Goal: Task Accomplishment & Management: Manage account settings

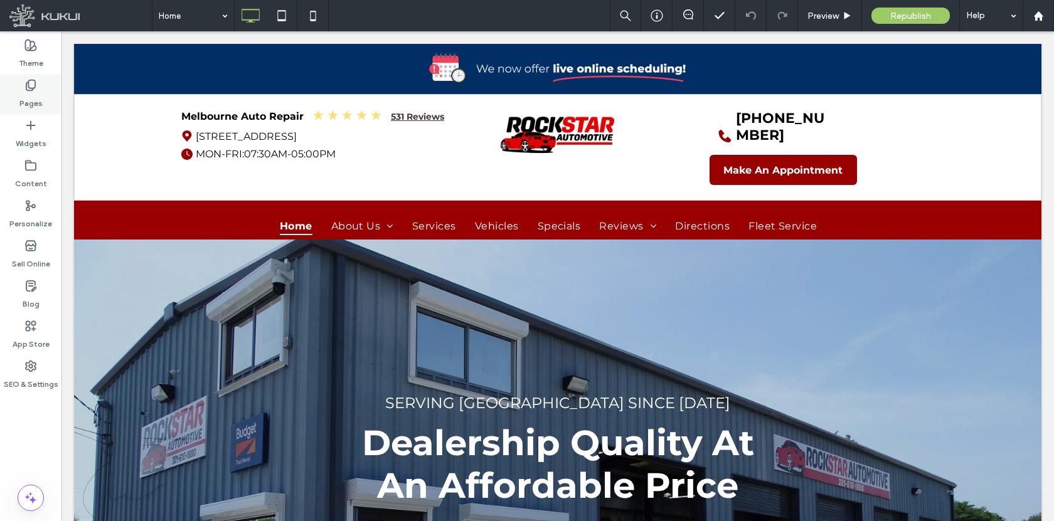
click at [37, 78] on div "Pages" at bounding box center [30, 94] width 61 height 40
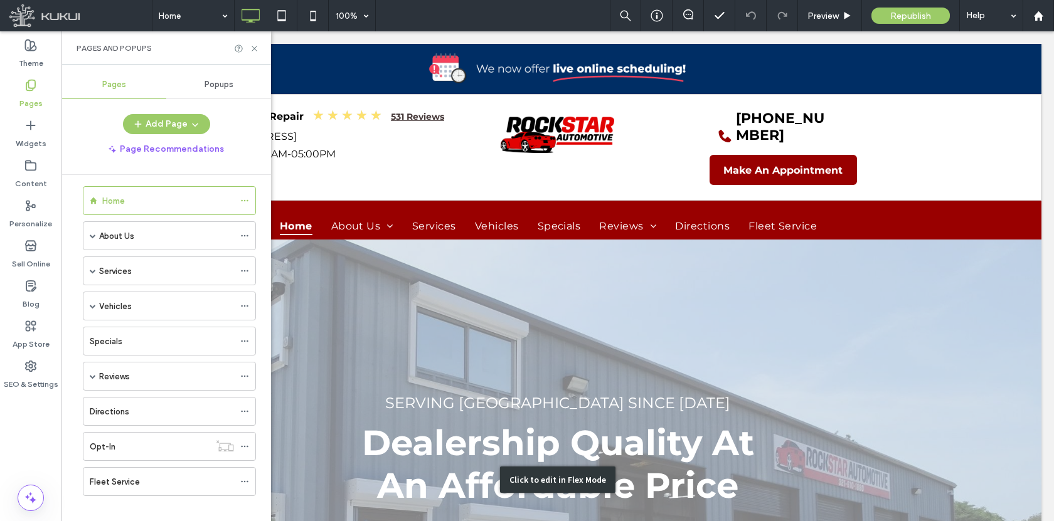
scroll to position [23, 0]
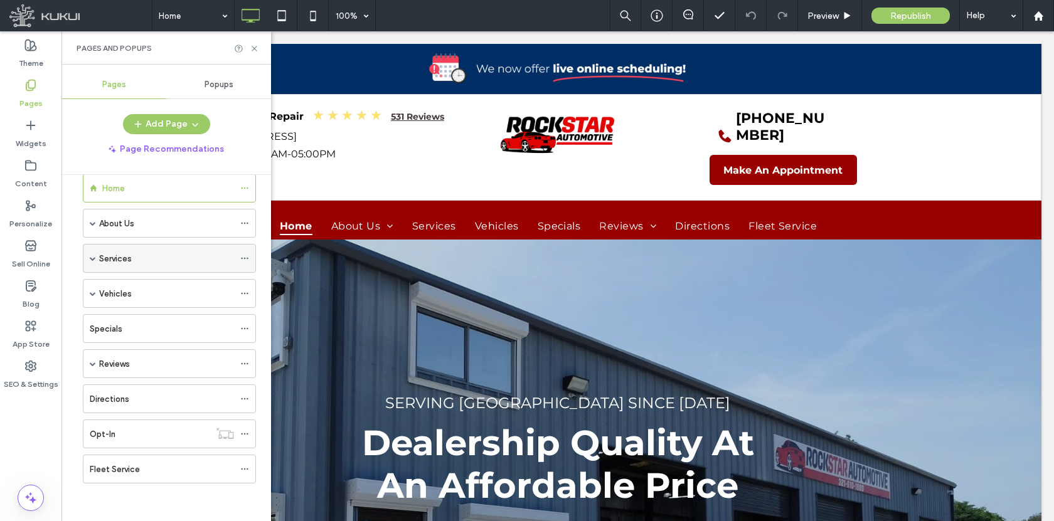
click at [92, 258] on span at bounding box center [93, 258] width 6 height 6
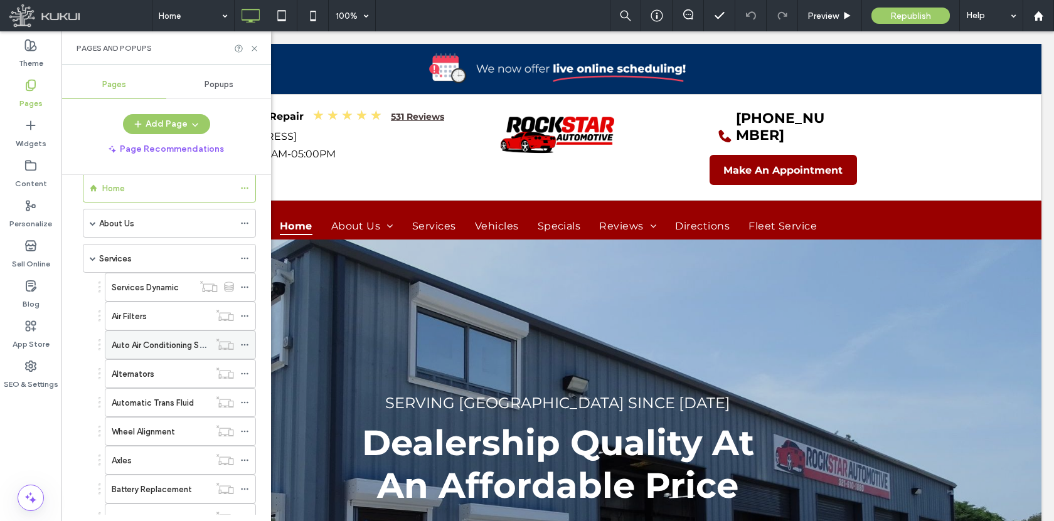
click at [243, 347] on icon at bounding box center [244, 345] width 9 height 9
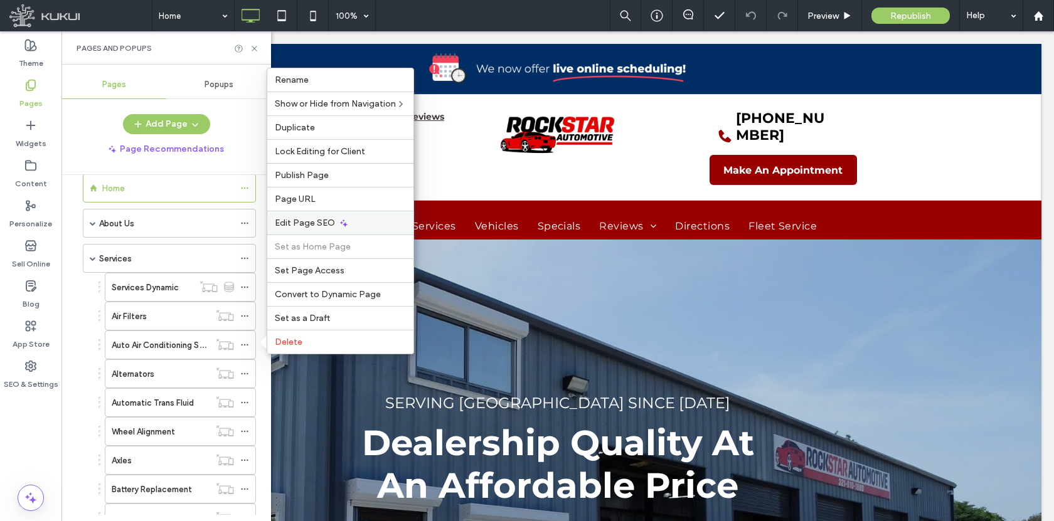
click at [325, 226] on span "Edit Page SEO" at bounding box center [305, 223] width 60 height 11
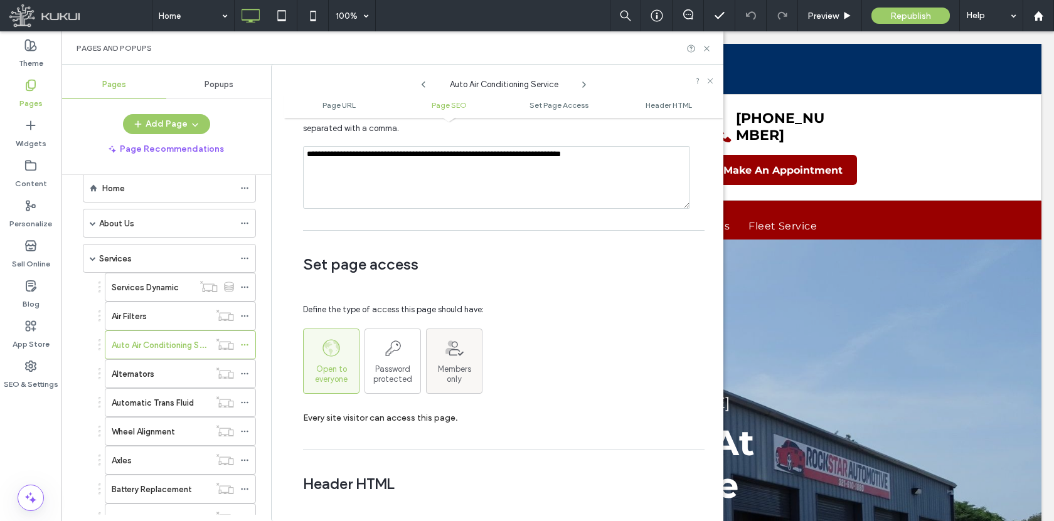
scroll to position [1041, 0]
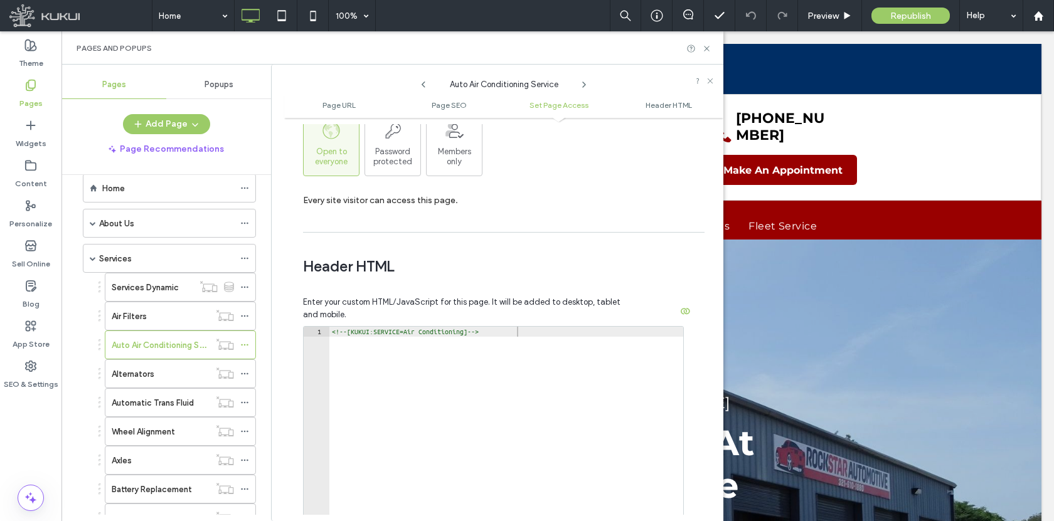
type textarea "**********"
click at [430, 332] on div "<!-- [KUKUI:SERVICE=Air Conditioning] -->" at bounding box center [506, 462] width 354 height 270
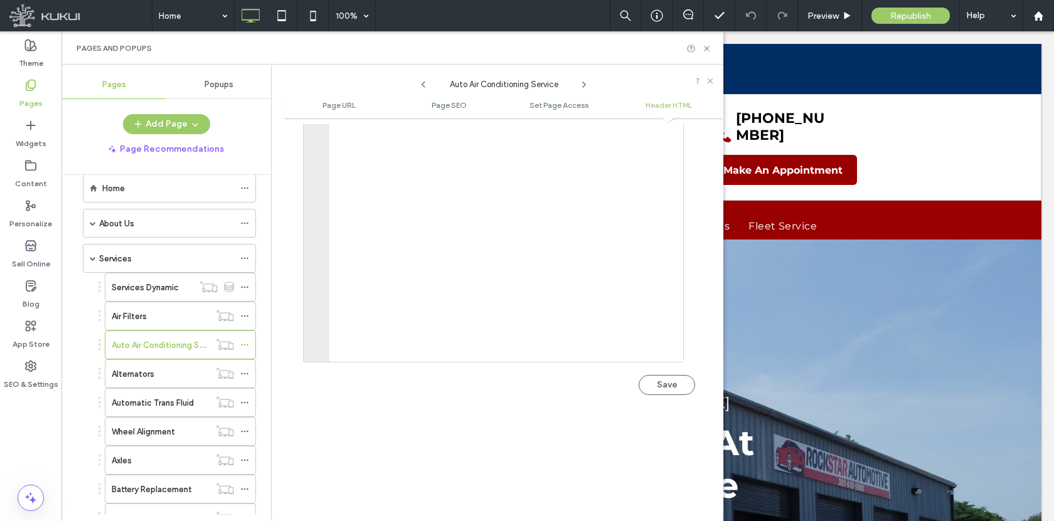
scroll to position [1392, 0]
click at [657, 255] on button "Save" at bounding box center [666, 249] width 56 height 20
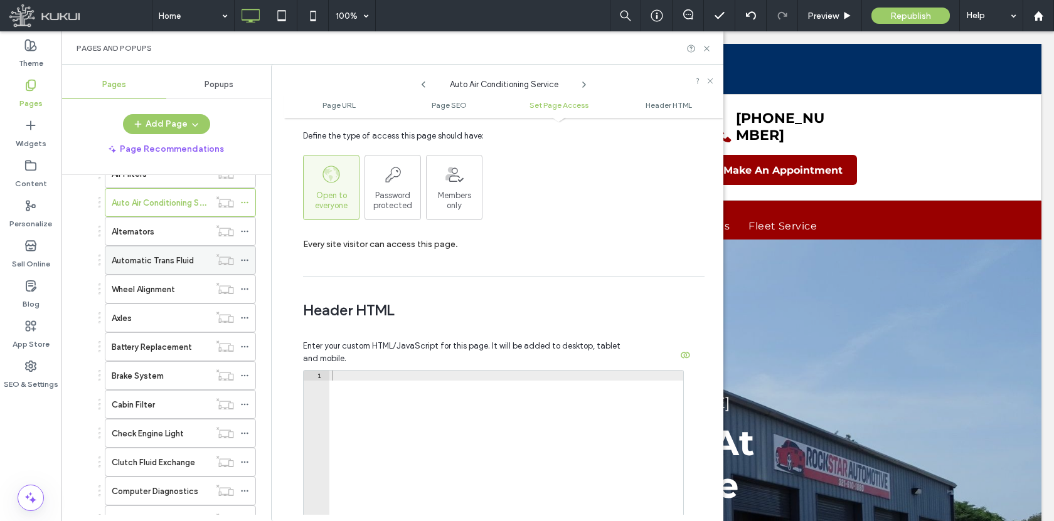
scroll to position [83, 0]
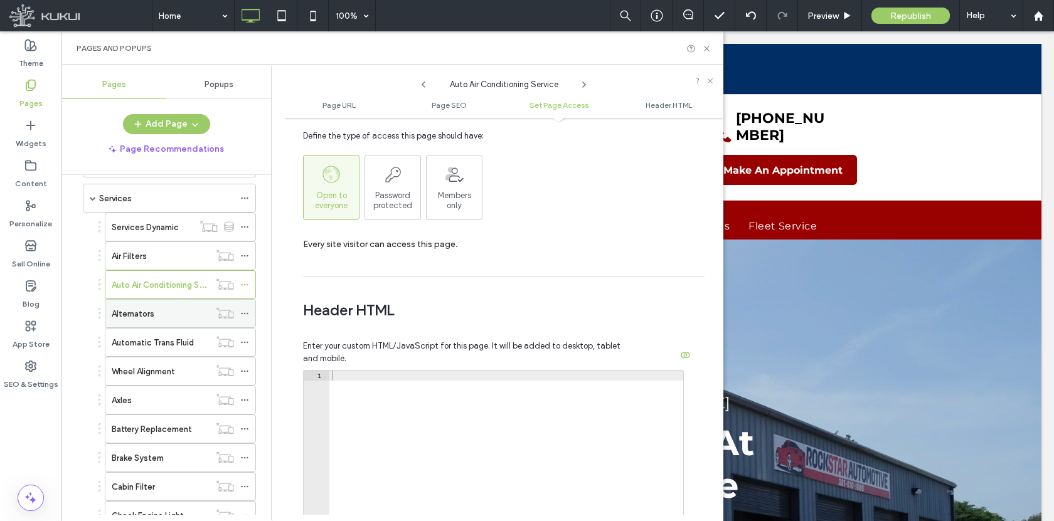
click at [246, 312] on icon at bounding box center [244, 313] width 9 height 9
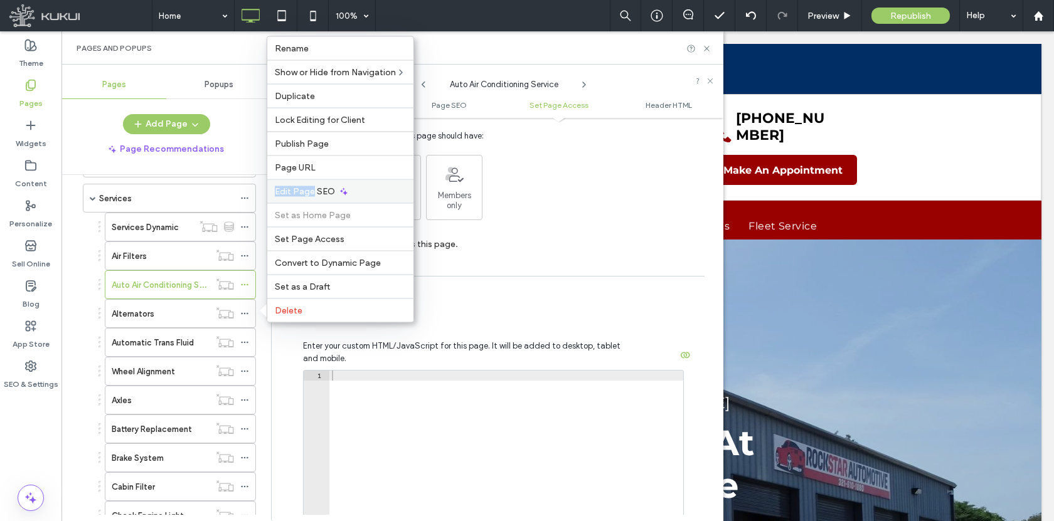
click at [311, 186] on div "Edit Page SEO" at bounding box center [340, 191] width 146 height 24
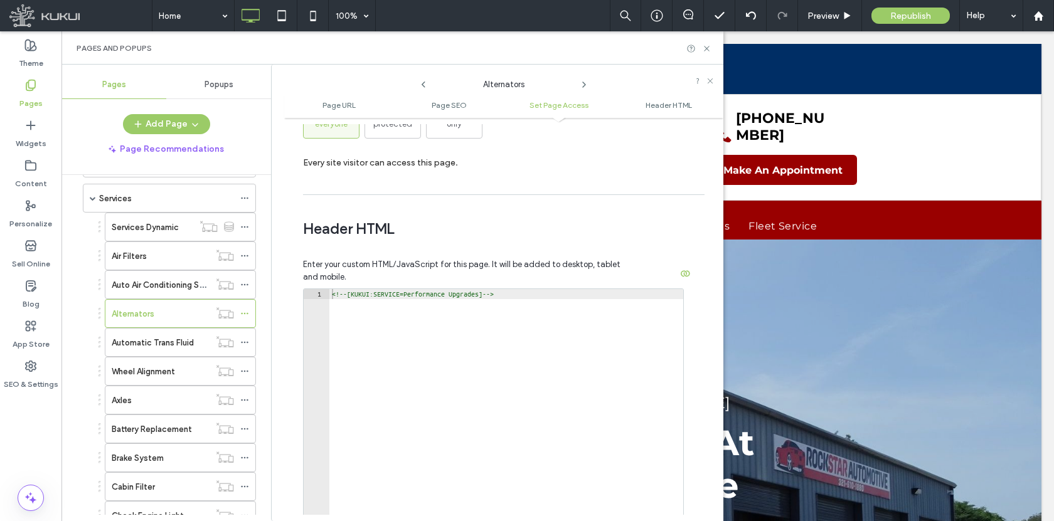
scroll to position [1149, 0]
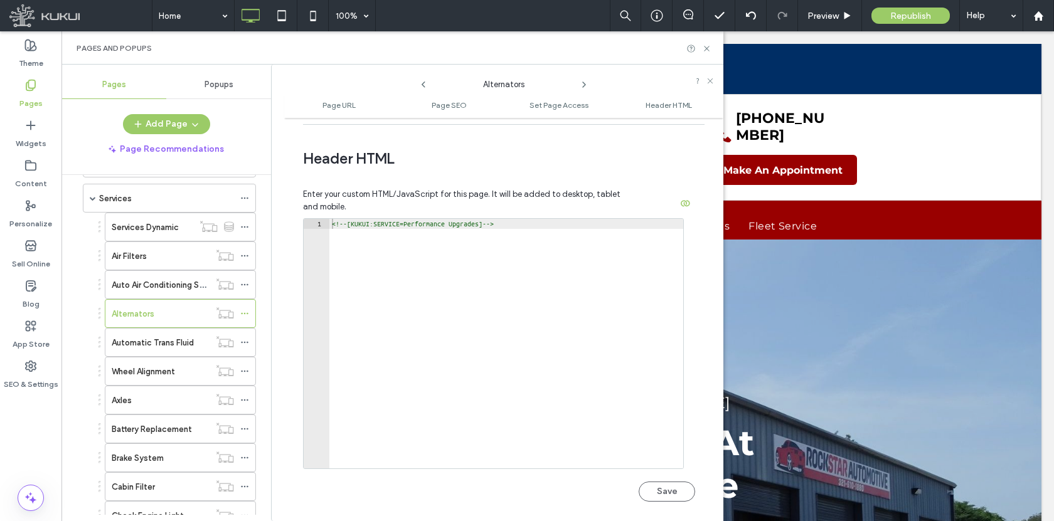
type textarea "**********"
click at [457, 236] on div "<!-- [KUKUI:SERVICE=Performance Upgrades] -->" at bounding box center [506, 354] width 354 height 270
click at [459, 226] on div "<!-- [KUKUI:SERVICE=Performance Upgrades] -->" at bounding box center [506, 354] width 354 height 270
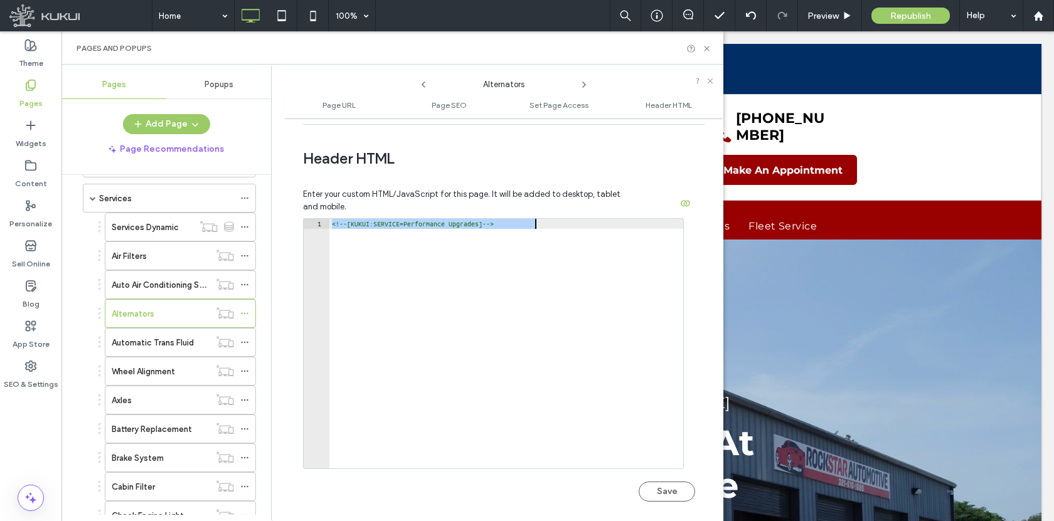
click at [429, 310] on div "<!-- [KUKUI:SERVICE=Performance Upgrades] -->" at bounding box center [506, 354] width 354 height 270
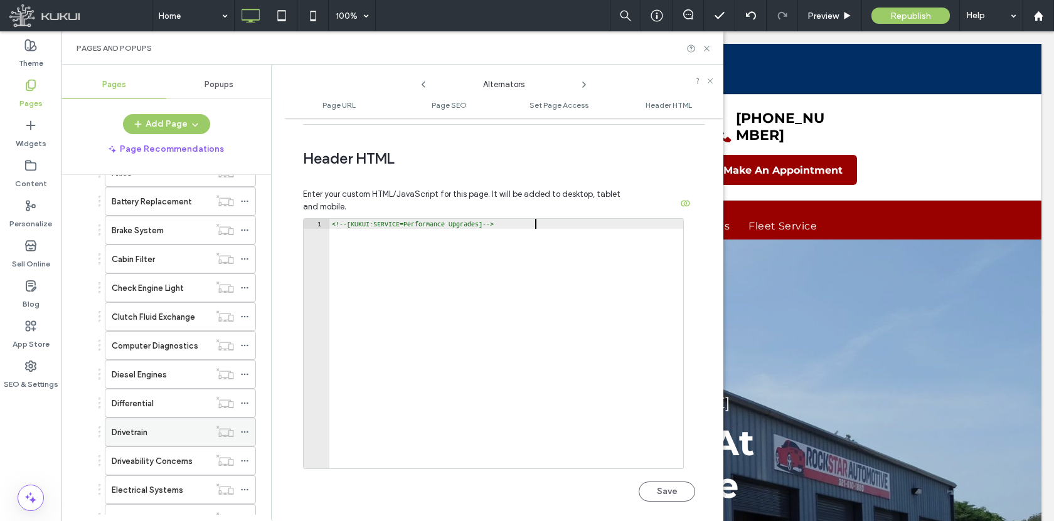
scroll to position [311, 0]
click at [246, 432] on icon at bounding box center [244, 431] width 9 height 9
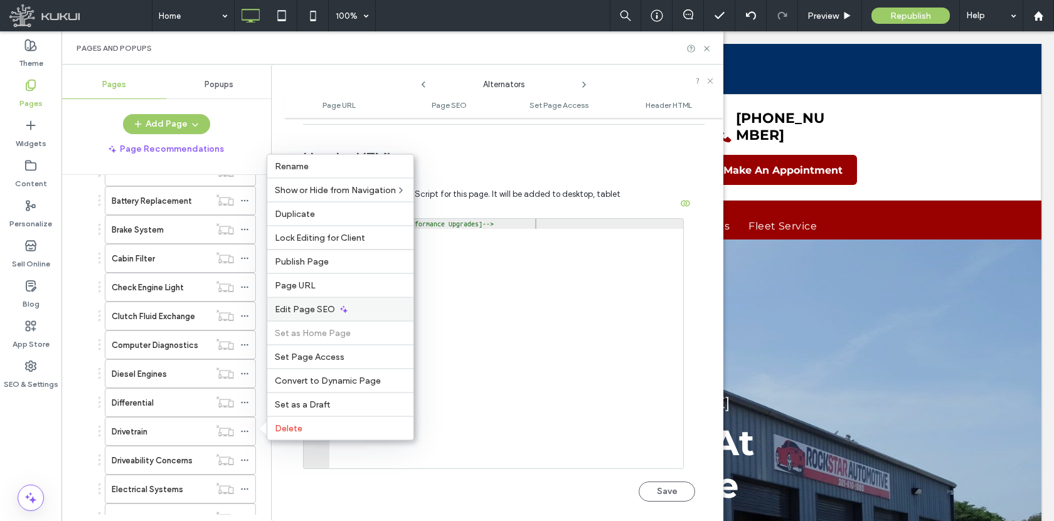
click at [322, 305] on span "Edit Page SEO" at bounding box center [305, 309] width 60 height 11
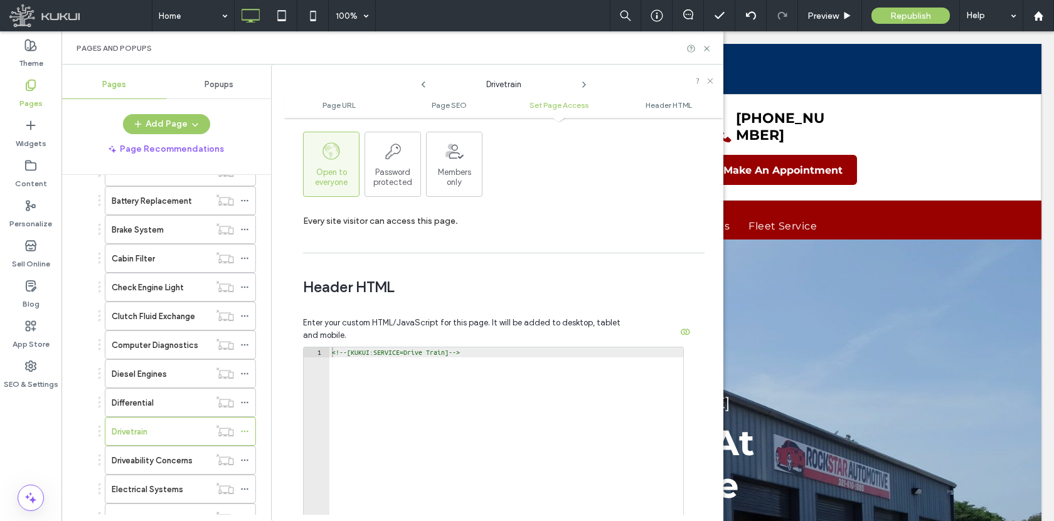
scroll to position [1021, 0]
type textarea "**********"
click at [461, 347] on div "<!-- [KUKUI:SERVICE=Drive Train] -->" at bounding box center [506, 482] width 354 height 270
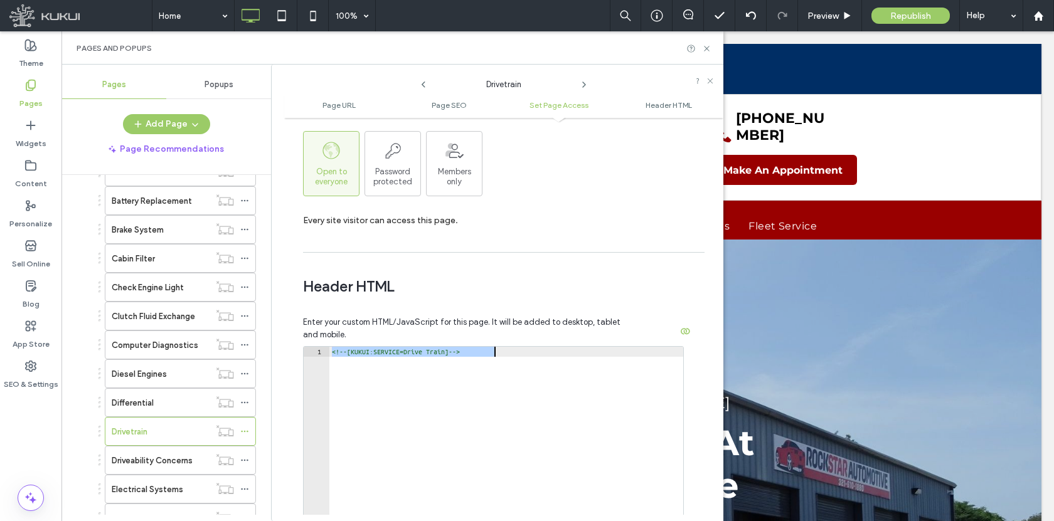
click at [461, 347] on div "<!-- [KUKUI:SERVICE=Drive Train] -->" at bounding box center [506, 482] width 354 height 270
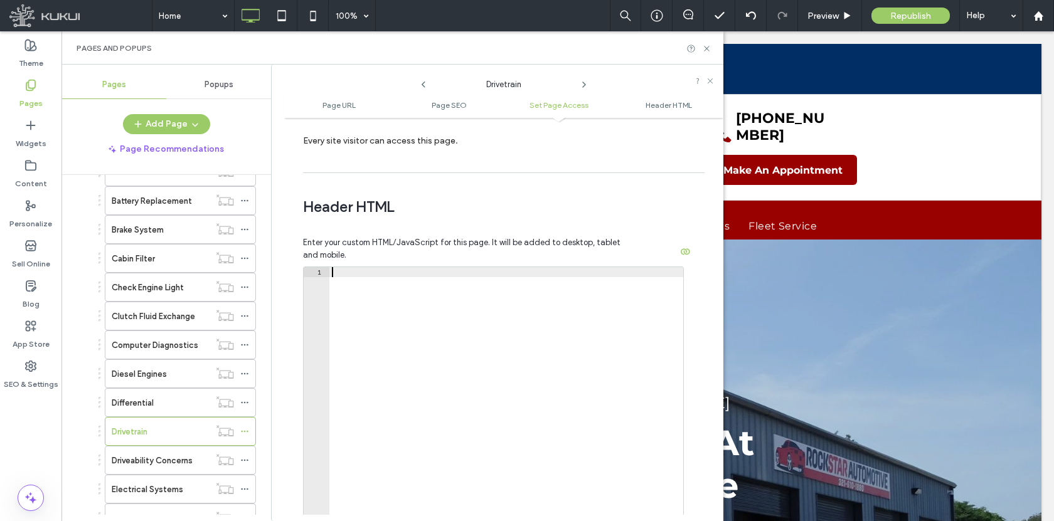
scroll to position [1164, 0]
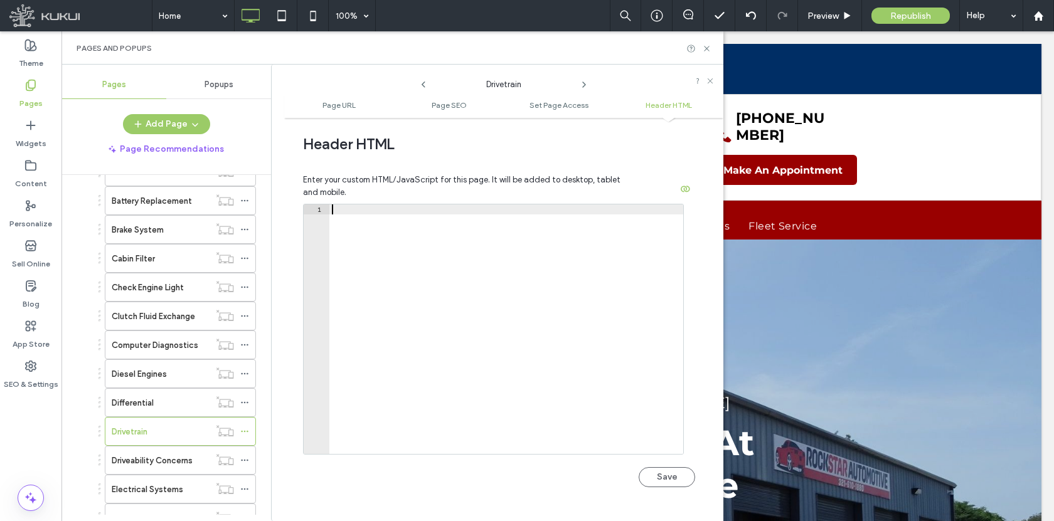
click at [646, 464] on div "Save" at bounding box center [499, 471] width 392 height 33
click at [648, 474] on button "Save" at bounding box center [666, 477] width 56 height 20
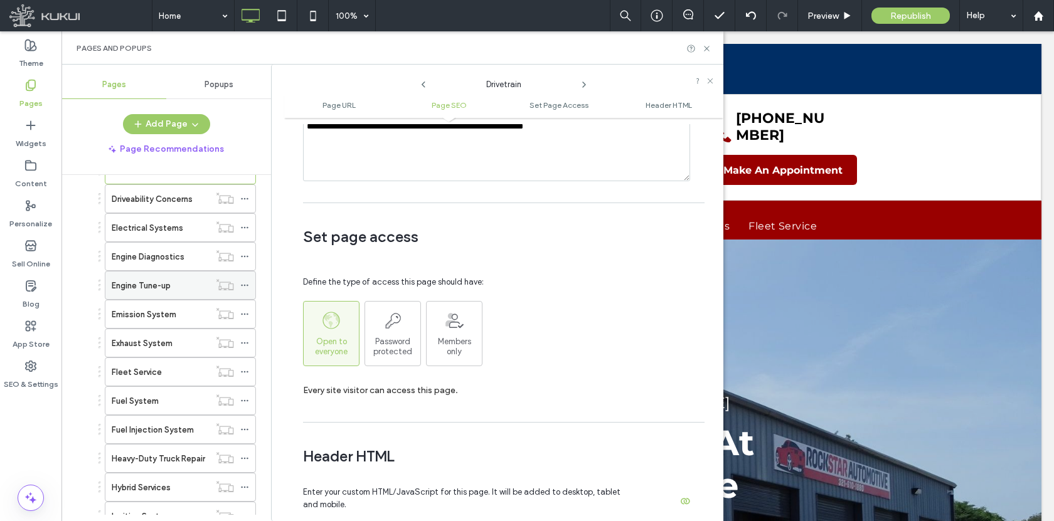
scroll to position [573, 0]
click at [244, 372] on icon at bounding box center [244, 371] width 9 height 9
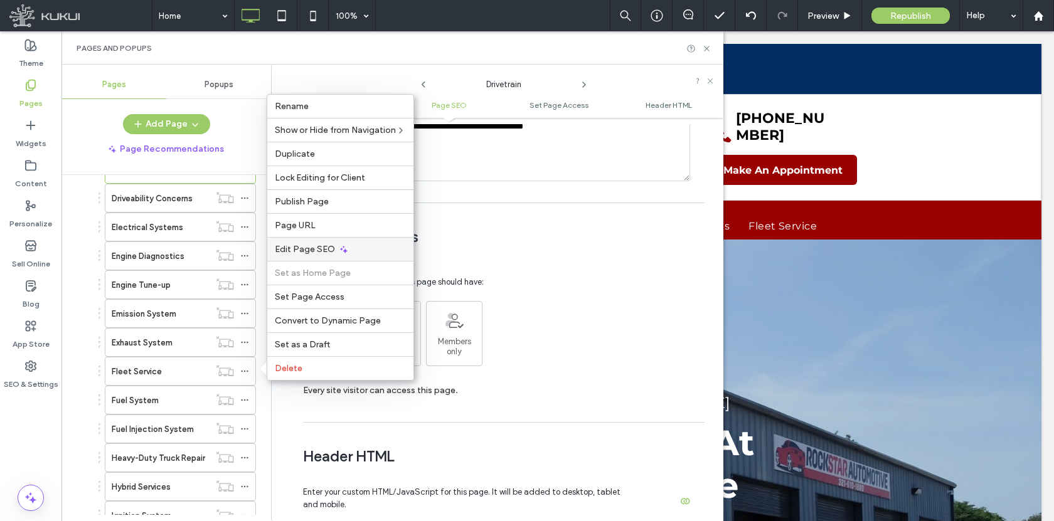
click at [296, 255] on div "Edit Page SEO" at bounding box center [340, 249] width 146 height 24
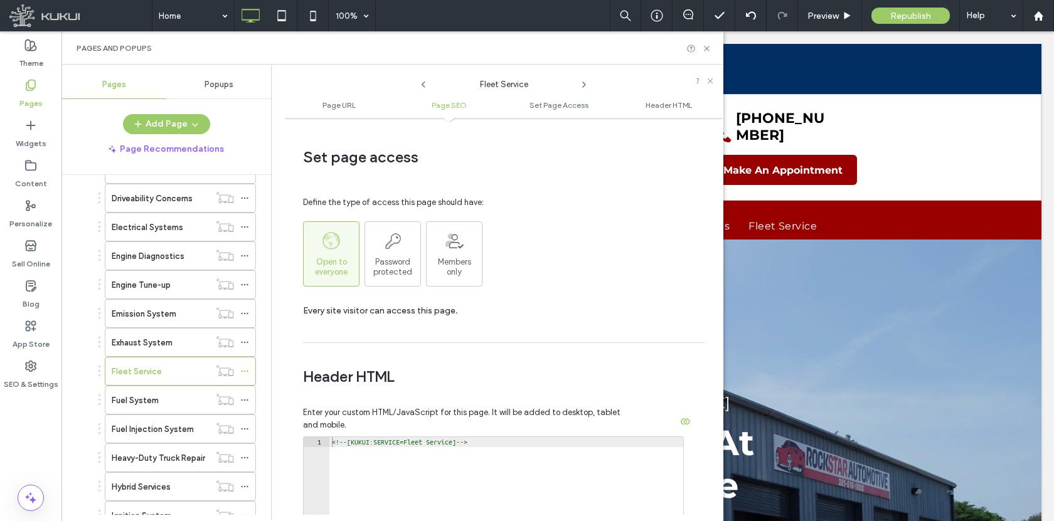
scroll to position [1001, 0]
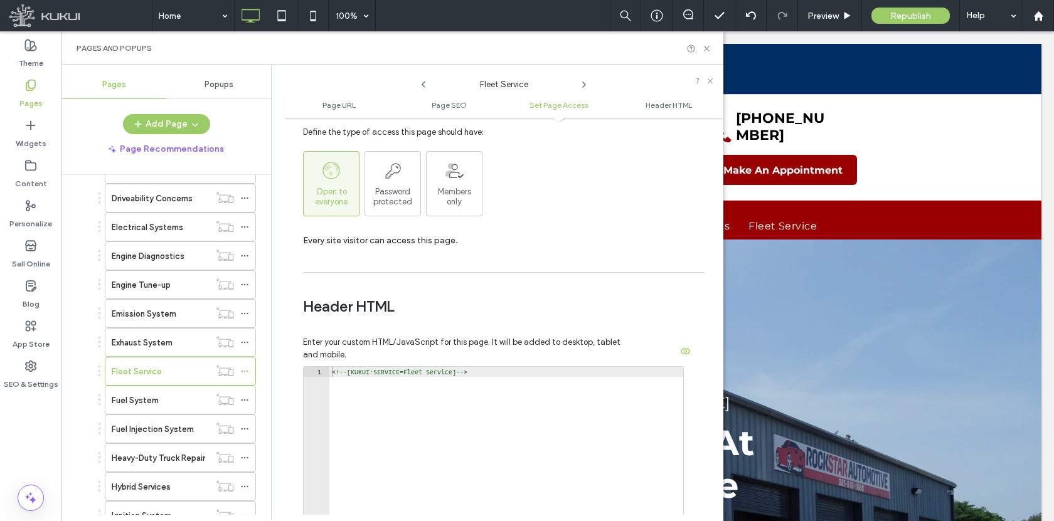
type textarea "**********"
click at [425, 374] on div "<!-- [KUKUI:SERVICE=Fleet Service] -->" at bounding box center [506, 502] width 354 height 270
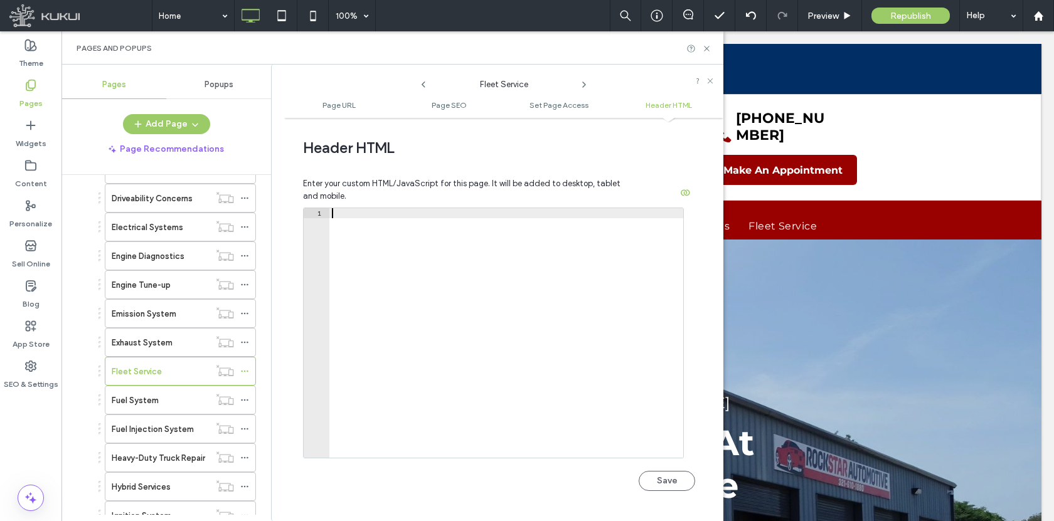
scroll to position [1164, 0]
click at [653, 475] on button "Save" at bounding box center [666, 477] width 56 height 20
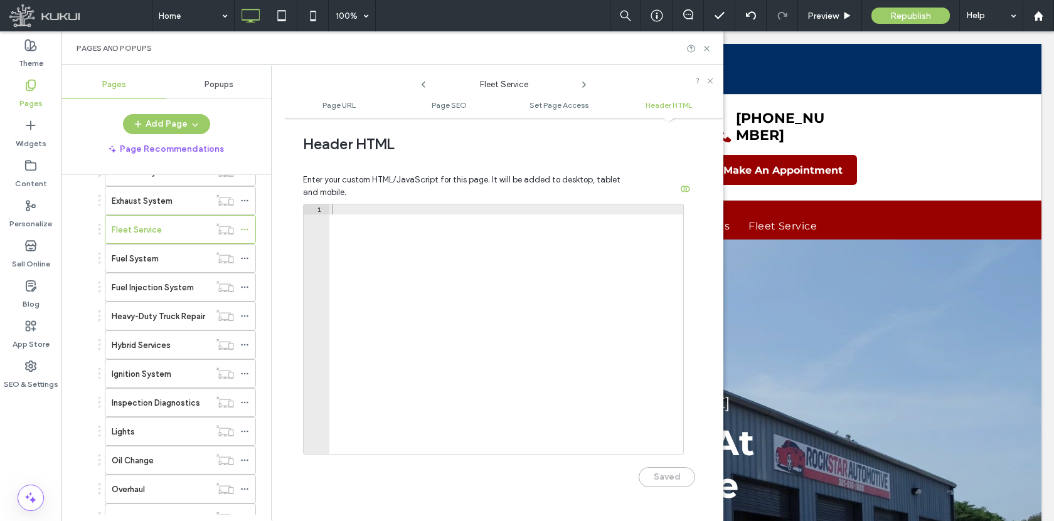
scroll to position [600, 0]
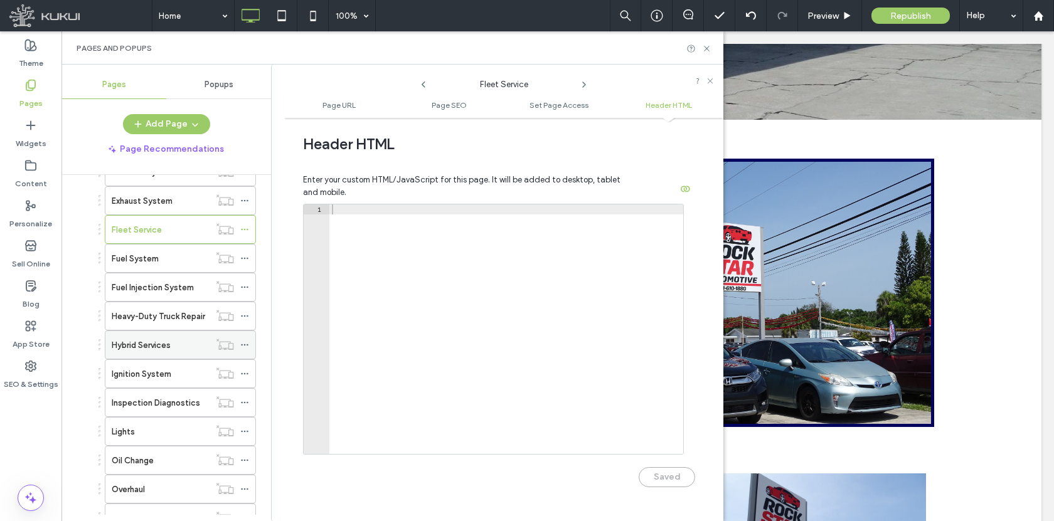
click at [246, 345] on icon at bounding box center [244, 345] width 9 height 9
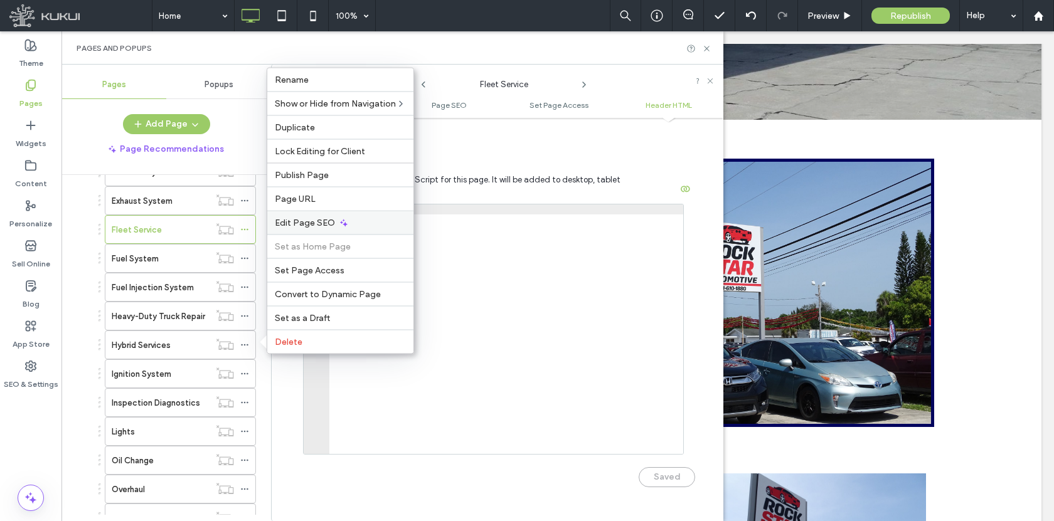
click at [322, 219] on span "Edit Page SEO" at bounding box center [305, 223] width 60 height 11
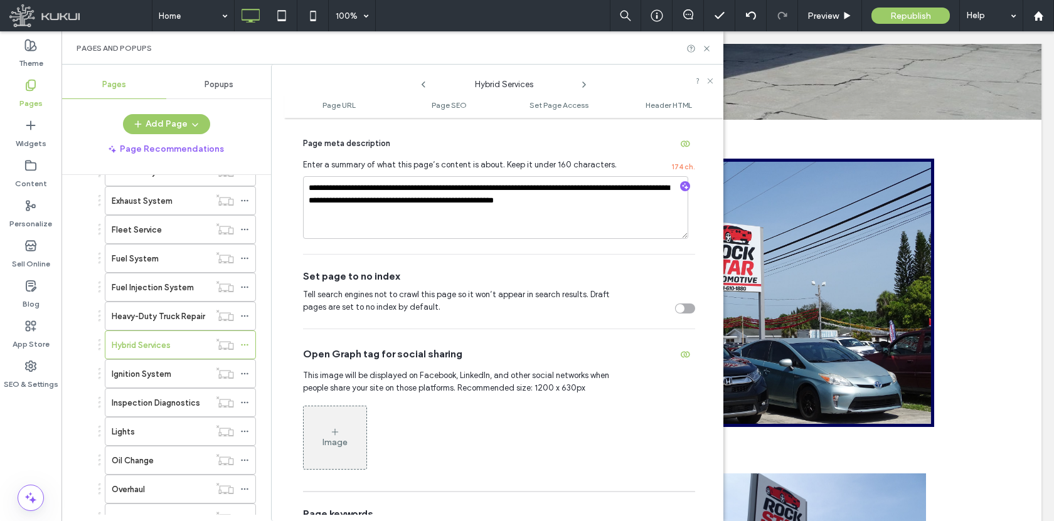
scroll to position [480, 0]
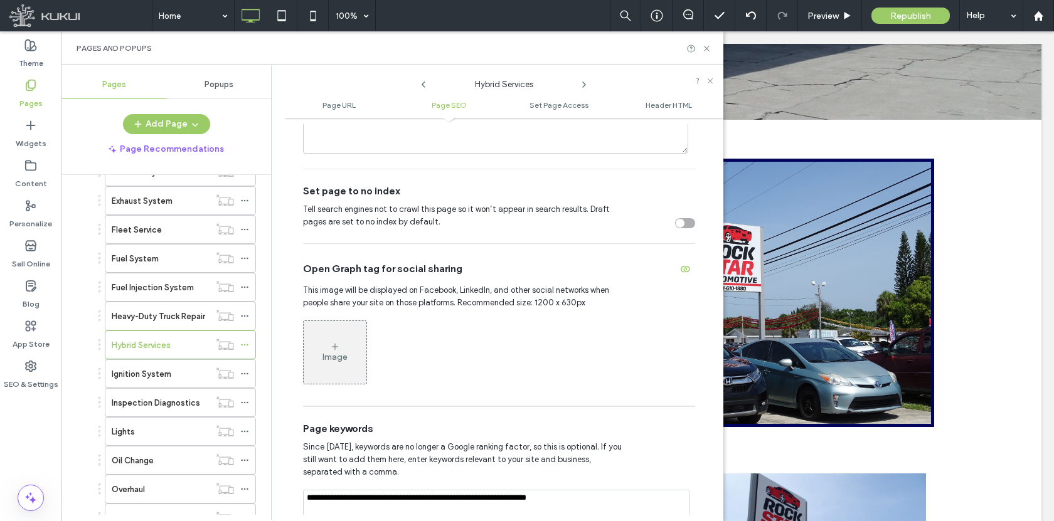
click at [679, 229] on div "Set page to no index Tell search engines not to crawl this page so it won’t app…" at bounding box center [499, 206] width 392 height 74
click at [677, 226] on div "toggle" at bounding box center [685, 223] width 20 height 10
